Goal: Task Accomplishment & Management: Complete application form

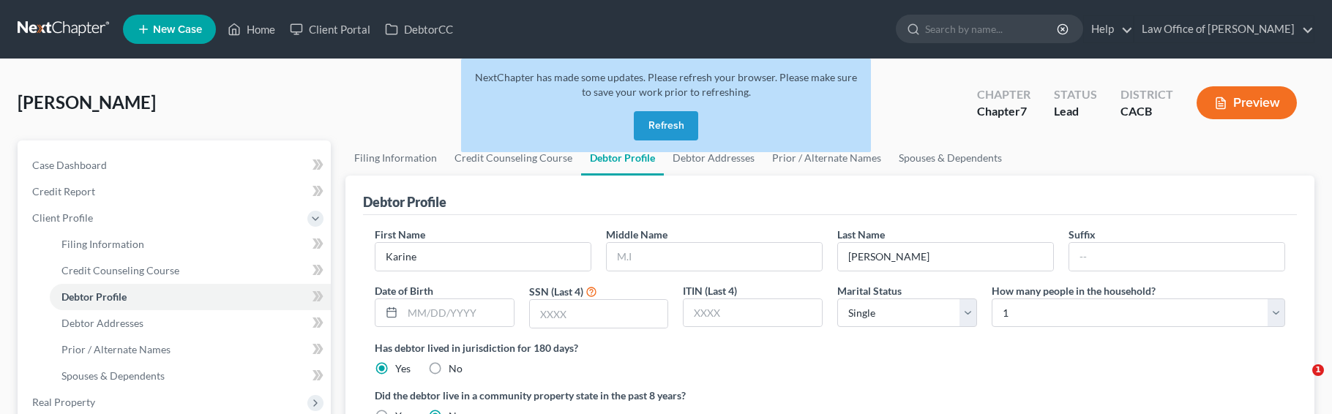
select select "0"
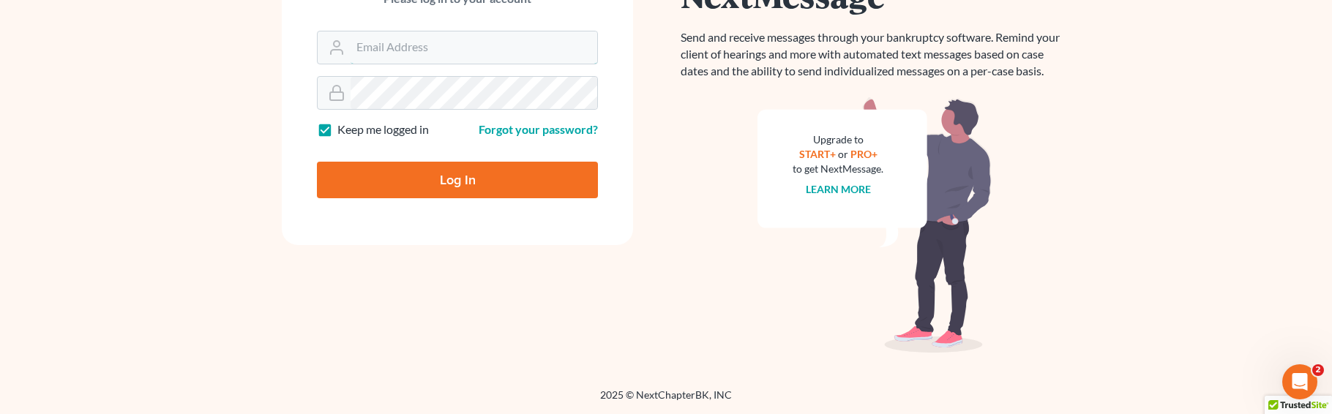
type input "sevan@gorginianlaw.com"
click at [456, 179] on input "Log In" at bounding box center [457, 180] width 281 height 37
type input "Thinking..."
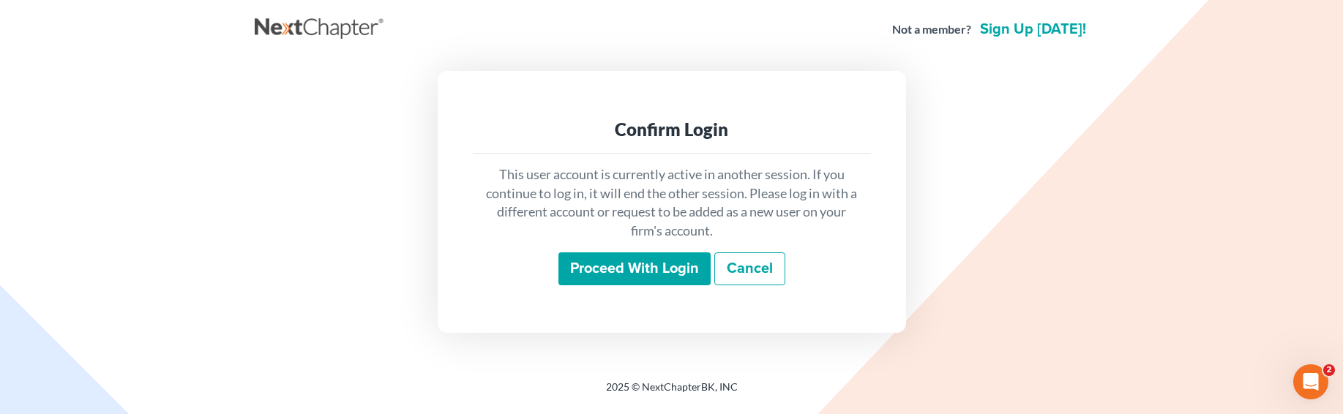
click at [640, 272] on input "Proceed with login" at bounding box center [634, 269] width 152 height 34
